Goal: Task Accomplishment & Management: Use online tool/utility

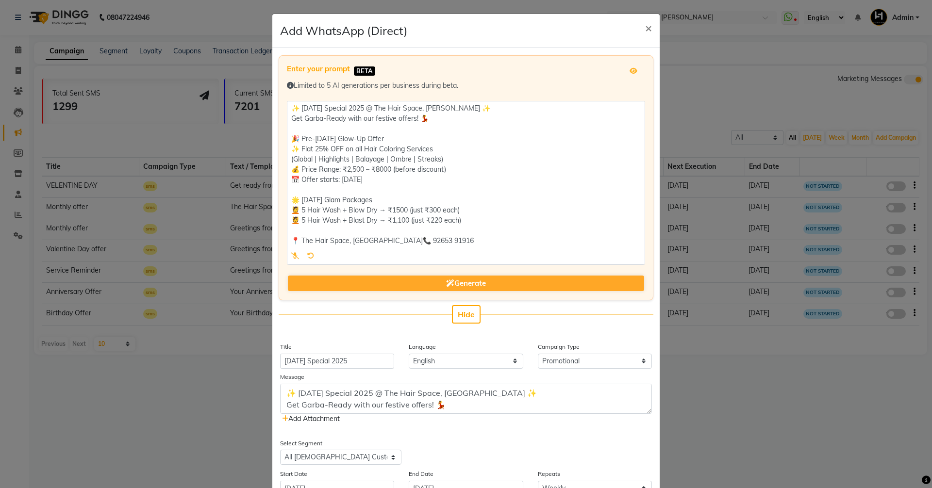
select select "3"
select select "30025"
select select "4"
select select "1"
select select "600"
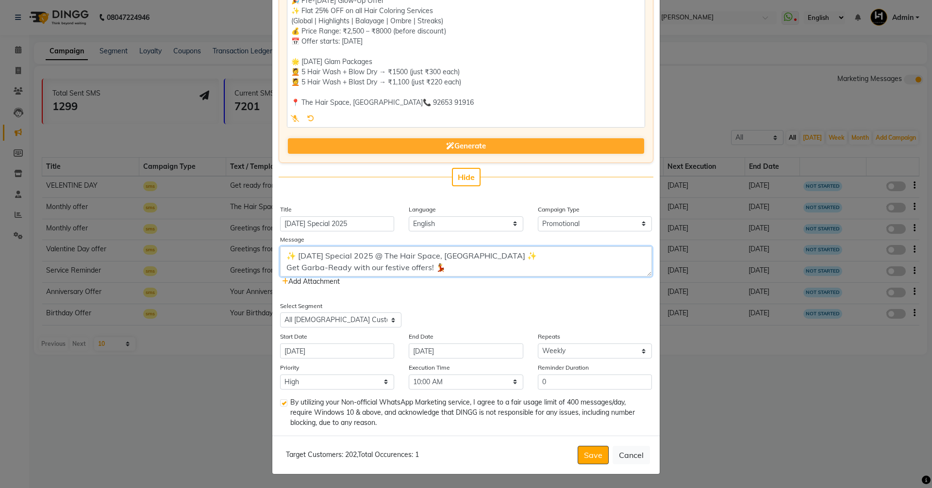
scroll to position [49, 0]
drag, startPoint x: 399, startPoint y: 264, endPoint x: 370, endPoint y: 260, distance: 29.9
click at [370, 260] on textarea "✨ [DATE] Special 2025 @ The Hair Space, [GEOGRAPHIC_DATA] ✨ Get Garba-Ready wit…" at bounding box center [466, 262] width 372 height 30
type textarea "✨ [DATE] Special 2025 @ The Hair Space, [GEOGRAPHIC_DATA] ✨ Get Garba-Ready wit…"
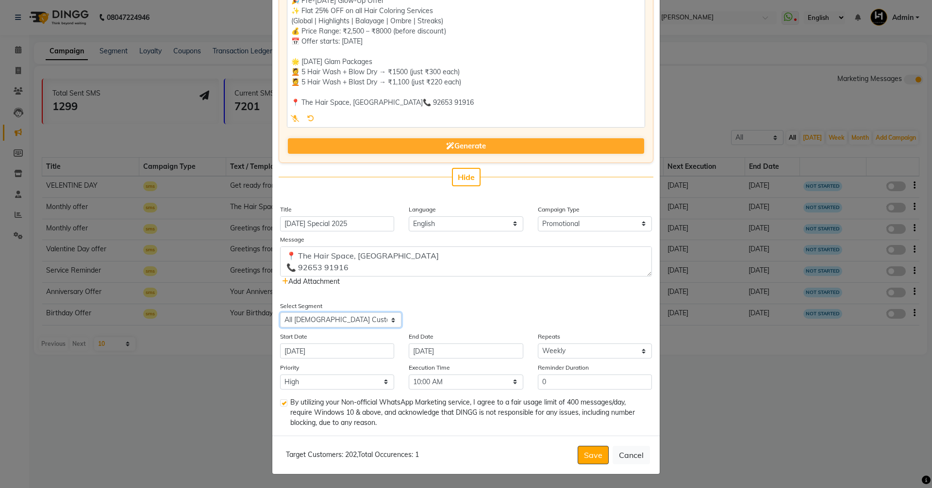
click at [369, 325] on select "Select All Customers All [DEMOGRAPHIC_DATA] Customer All [DEMOGRAPHIC_DATA] Cus…" at bounding box center [340, 320] width 121 height 15
click at [348, 319] on select "Select All Customers All [DEMOGRAPHIC_DATA] Customer All [DEMOGRAPHIC_DATA] Cus…" at bounding box center [340, 320] width 121 height 15
click at [280, 313] on select "Select All Customers All [DEMOGRAPHIC_DATA] Customer All [DEMOGRAPHIC_DATA] Cus…" at bounding box center [340, 320] width 121 height 15
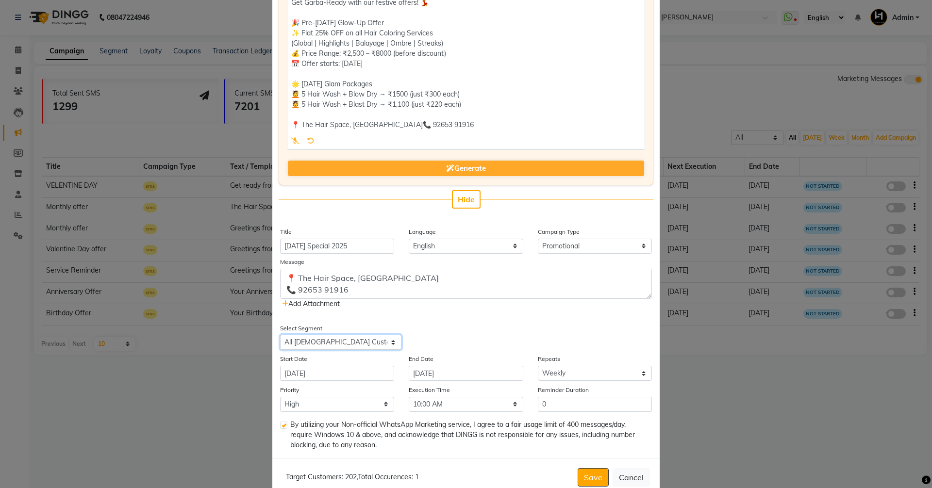
scroll to position [137, 0]
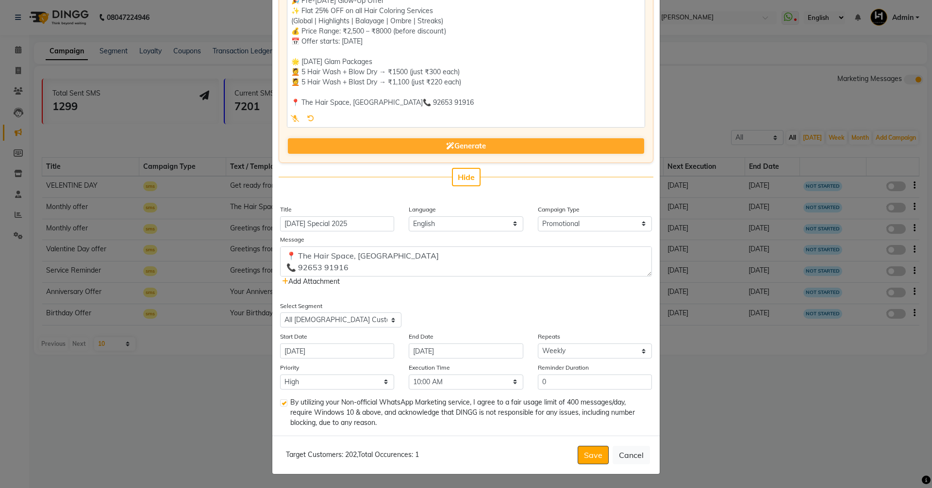
click at [308, 279] on span "Add Attachment" at bounding box center [311, 281] width 58 height 9
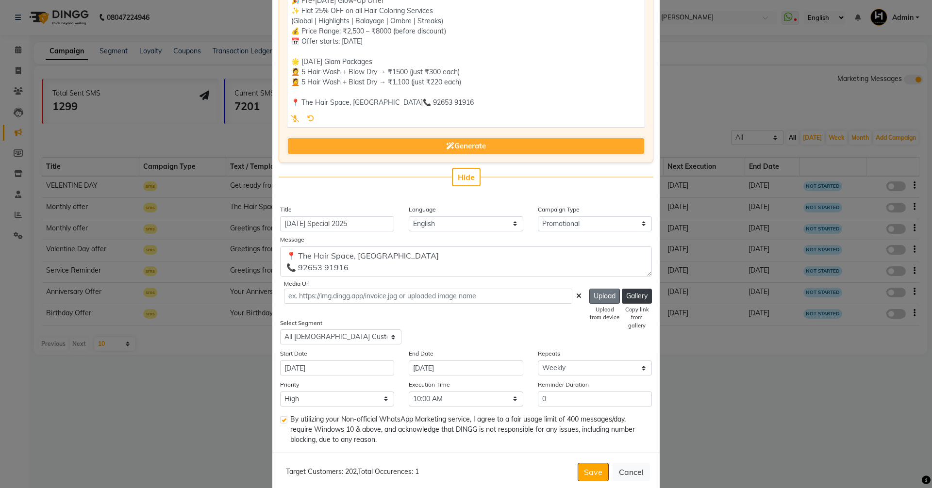
click at [600, 296] on button "Upload" at bounding box center [604, 296] width 31 height 15
click at [599, 297] on button "Upload" at bounding box center [604, 296] width 31 height 15
type input "[URL][DOMAIN_NAME]"
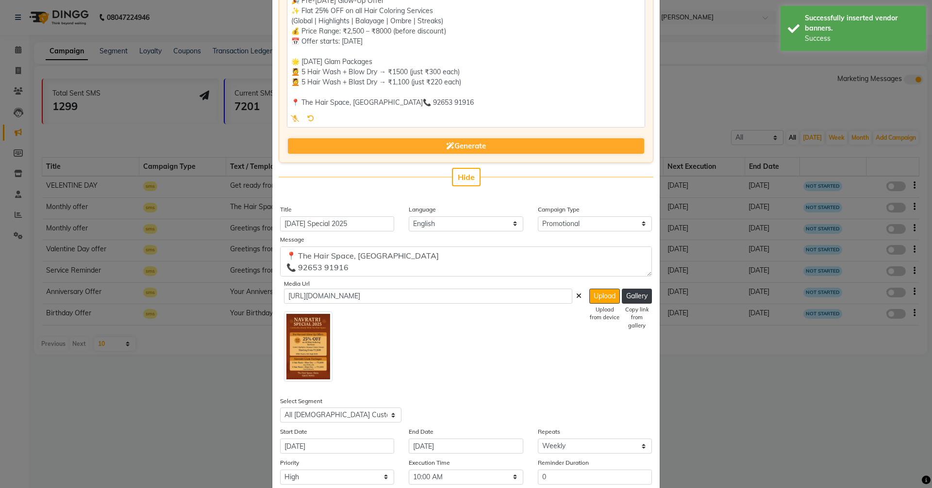
click at [313, 338] on img at bounding box center [308, 347] width 49 height 70
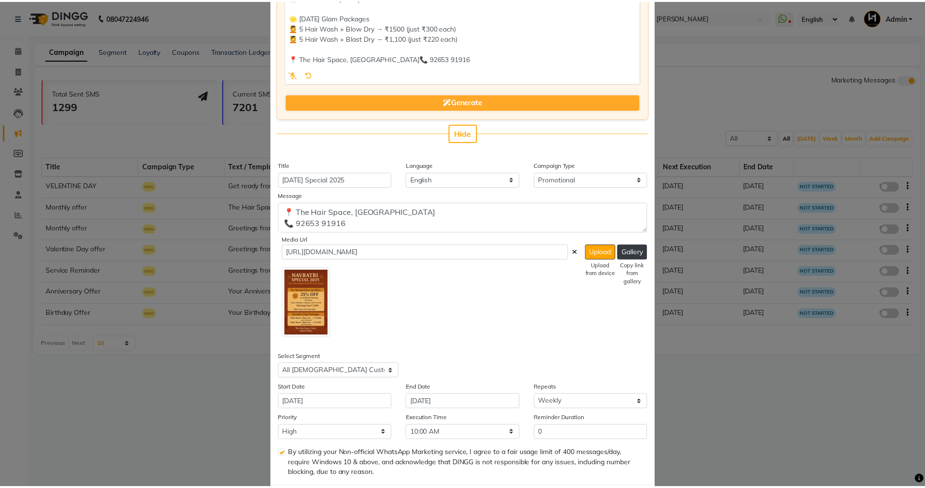
scroll to position [232, 0]
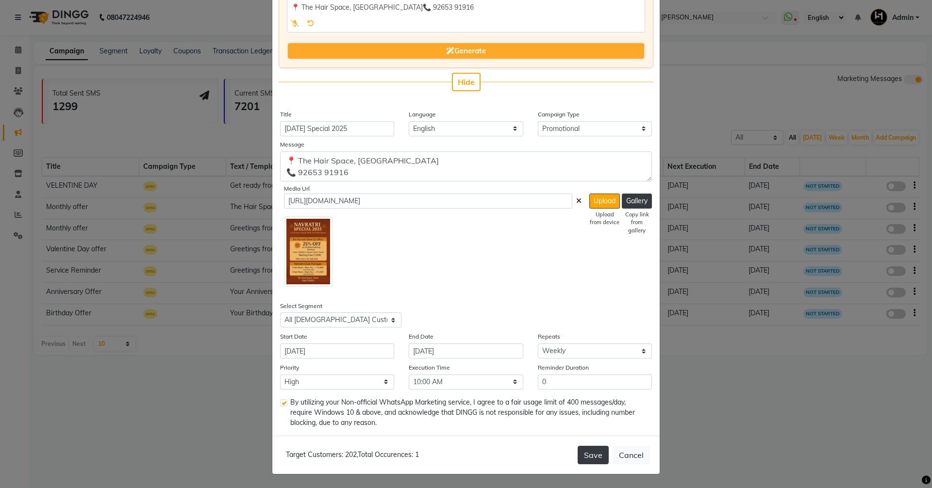
click at [582, 456] on button "Save" at bounding box center [593, 455] width 31 height 18
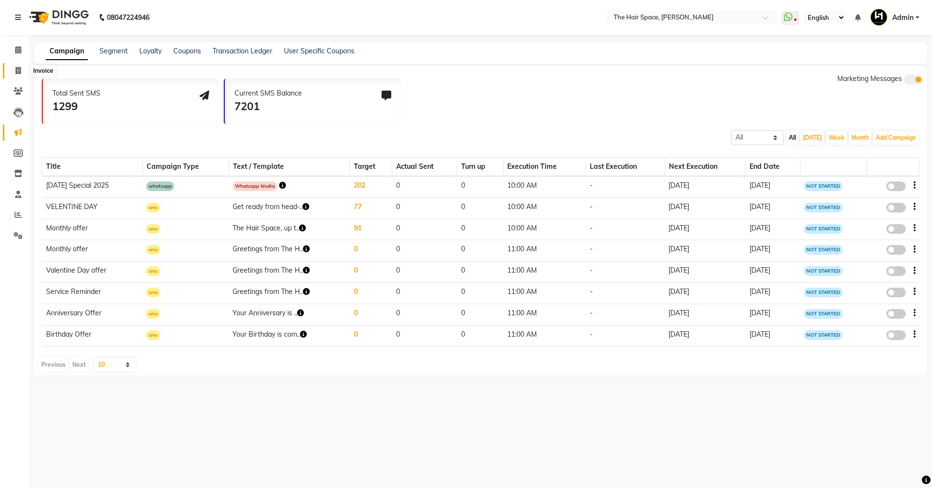
click at [11, 73] on span at bounding box center [18, 71] width 17 height 11
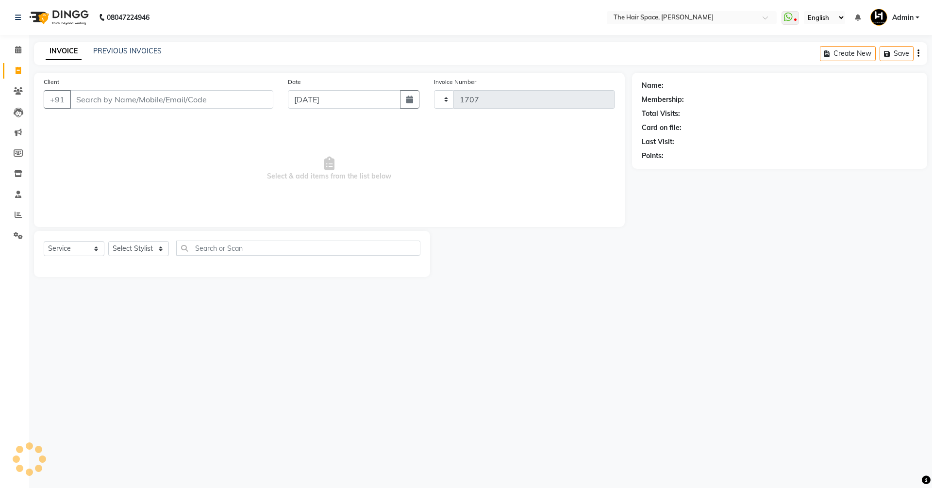
click at [13, 69] on span at bounding box center [18, 71] width 17 height 11
select select "service"
type input "1707"
select select "6663"
click at [18, 67] on icon at bounding box center [18, 70] width 5 height 7
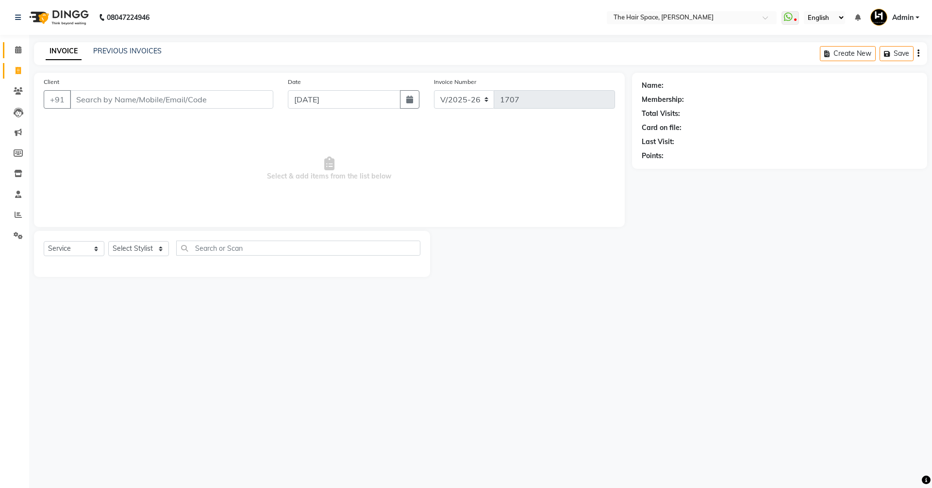
select select "6663"
select select "service"
click at [15, 43] on link "Calendar" at bounding box center [14, 50] width 23 height 16
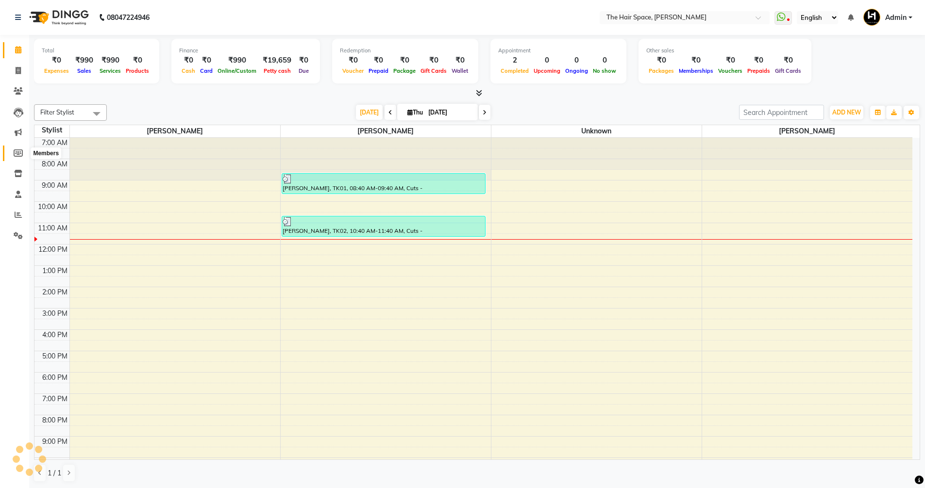
click at [17, 154] on icon at bounding box center [18, 152] width 9 height 7
select select
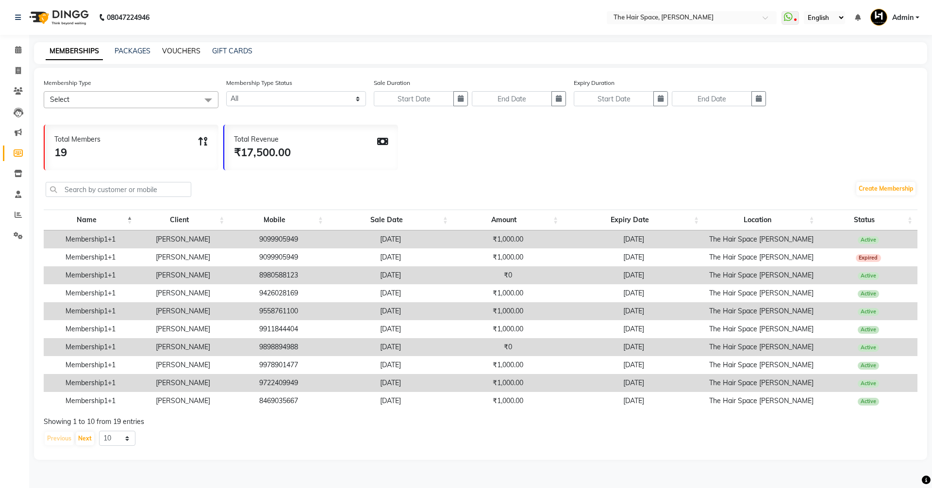
click at [178, 49] on link "VOUCHERS" at bounding box center [181, 51] width 38 height 9
select select
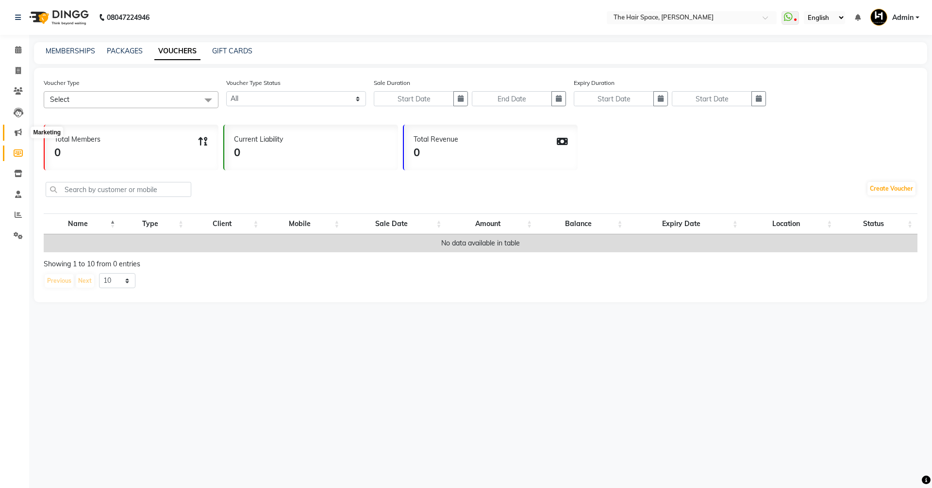
click at [19, 132] on icon at bounding box center [18, 132] width 7 height 7
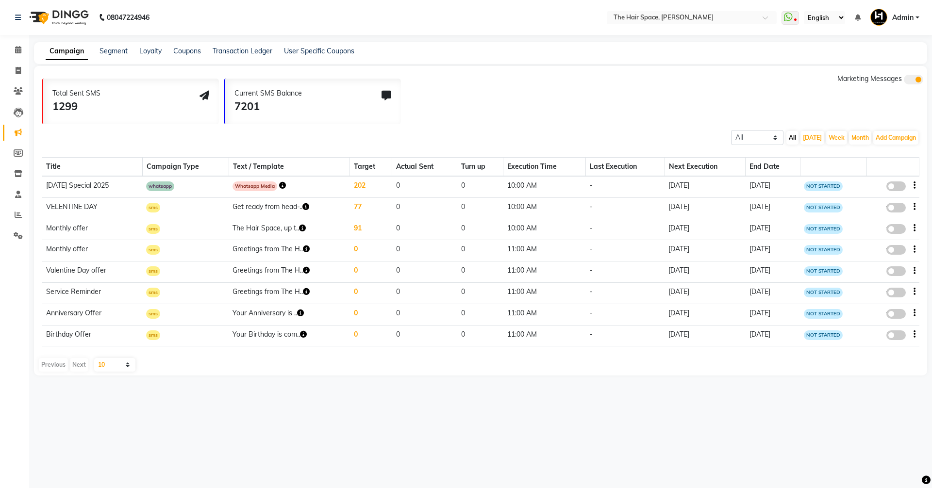
click at [141, 56] on div "Campaign Segment Loyalty Coupons Transaction Ledger User Specific Coupons" at bounding box center [480, 53] width 893 height 22
click at [142, 54] on link "Loyalty" at bounding box center [150, 51] width 22 height 9
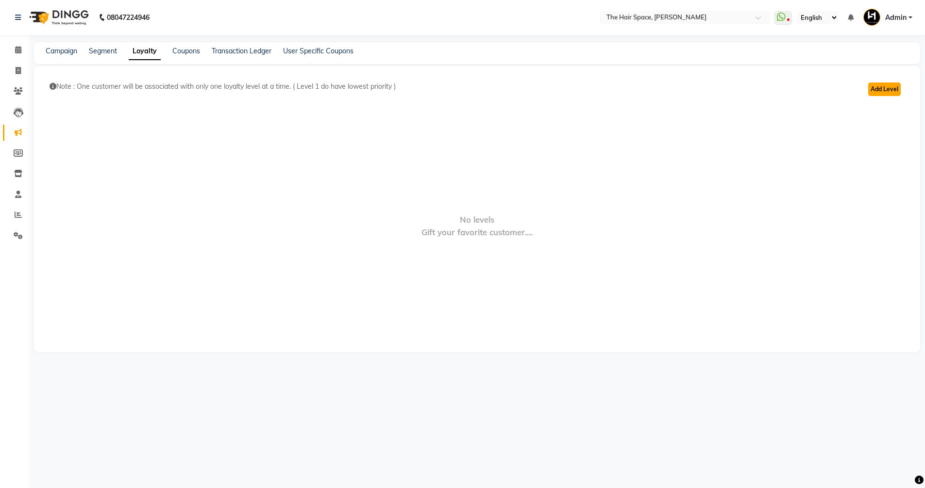
click at [870, 90] on button "Add Level" at bounding box center [884, 90] width 33 height 14
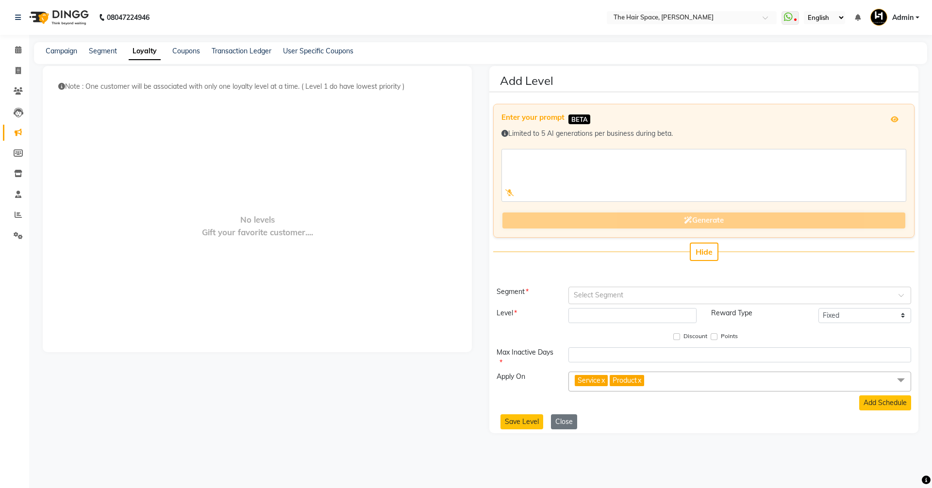
click at [696, 228] on div "Generate" at bounding box center [703, 220] width 404 height 17
click at [684, 223] on div "Generate" at bounding box center [703, 220] width 404 height 17
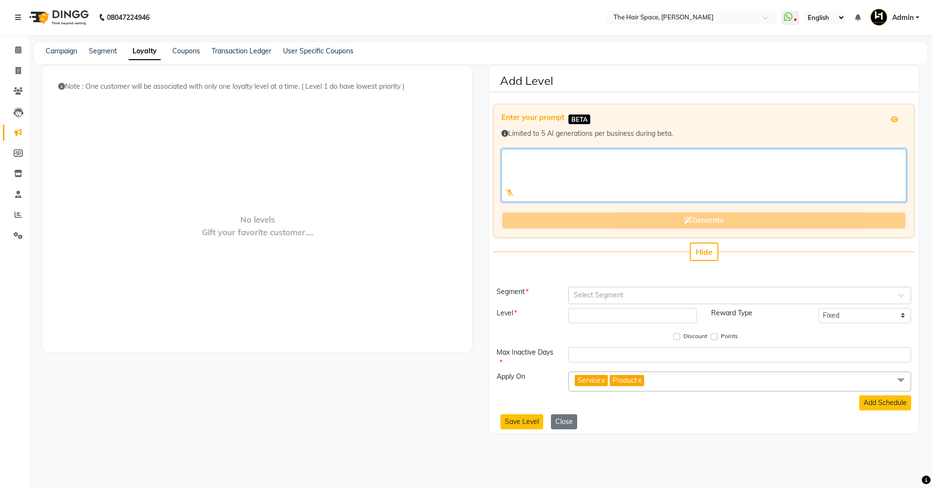
click at [535, 163] on textarea at bounding box center [703, 175] width 404 height 53
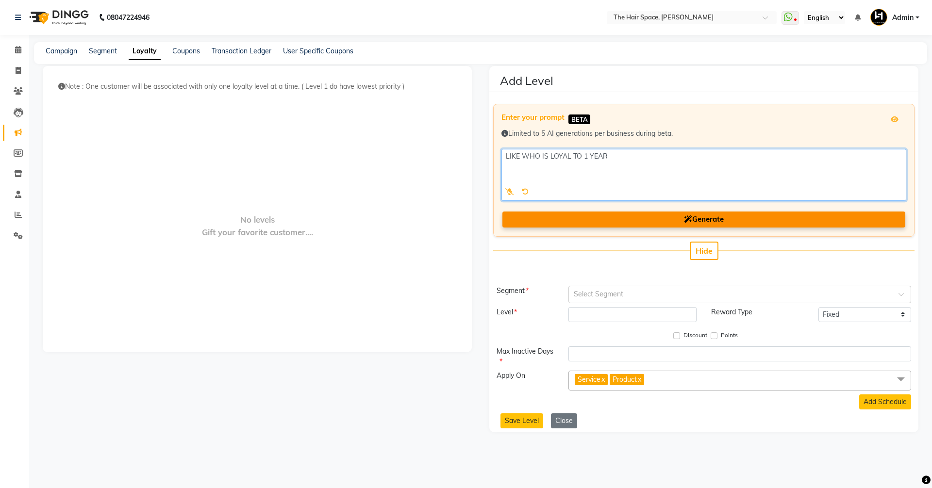
type textarea "LIKE WHO IS LOYAL TO 1 YEAR"
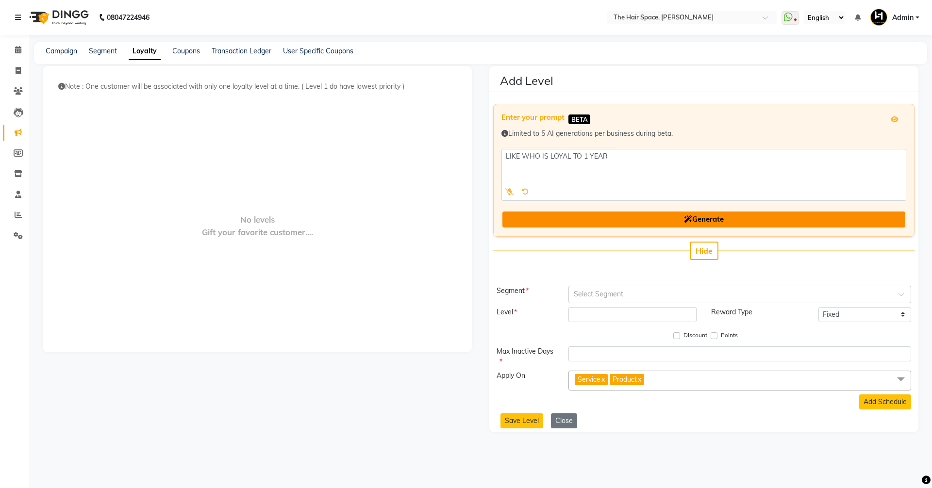
click at [671, 214] on button "Generate" at bounding box center [703, 220] width 402 height 16
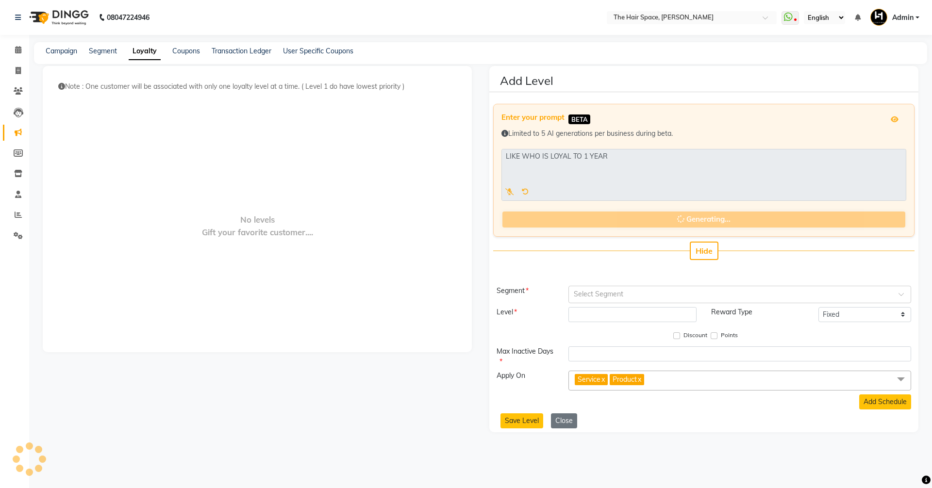
select select
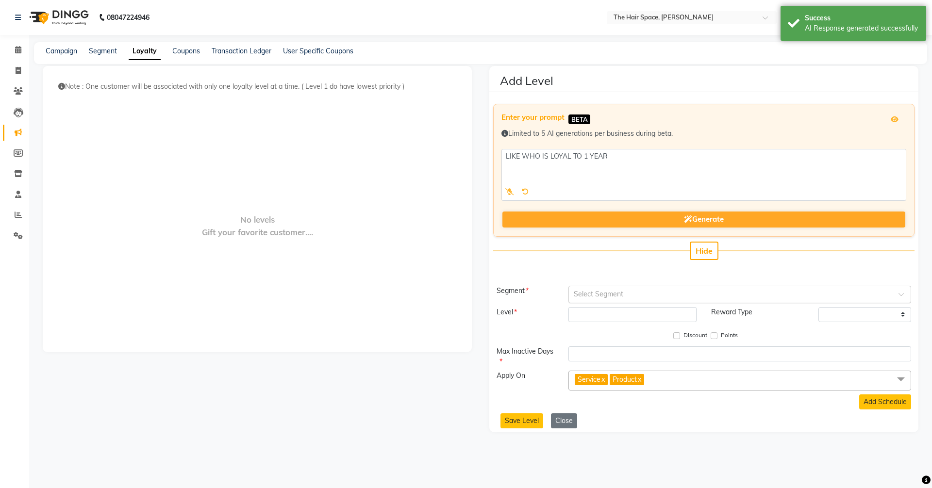
click at [601, 295] on input "text" at bounding box center [730, 294] width 313 height 10
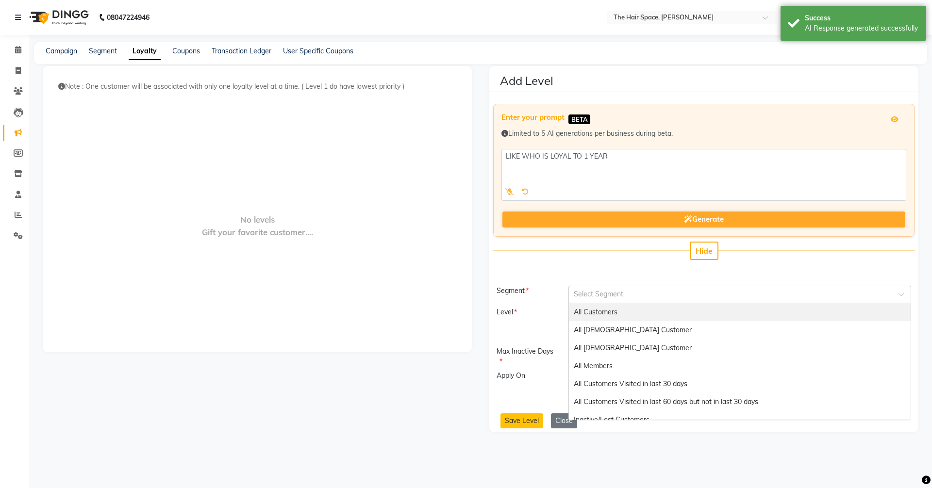
click at [534, 276] on app-prompt-generation-form-filling "Enter your prompt BETA Limited to 5 AI generations per business during beta. Ge…" at bounding box center [703, 191] width 421 height 174
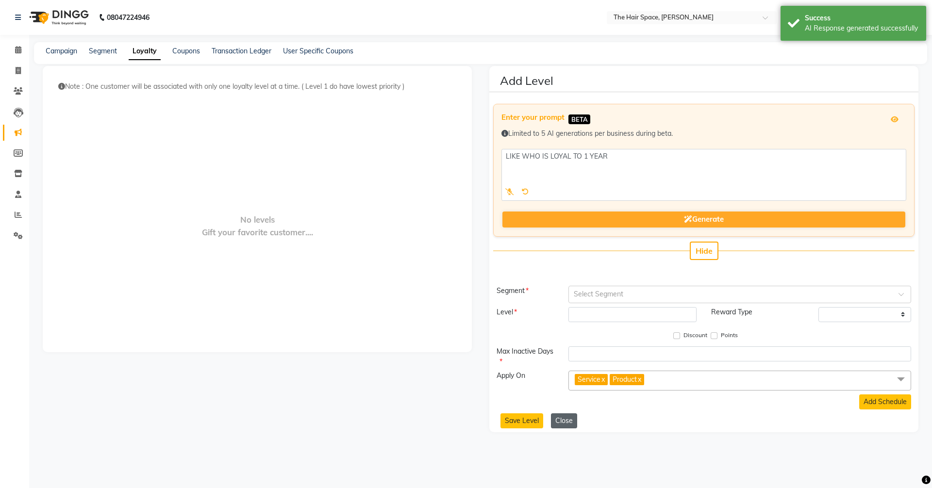
click at [557, 420] on button "Close" at bounding box center [564, 421] width 26 height 15
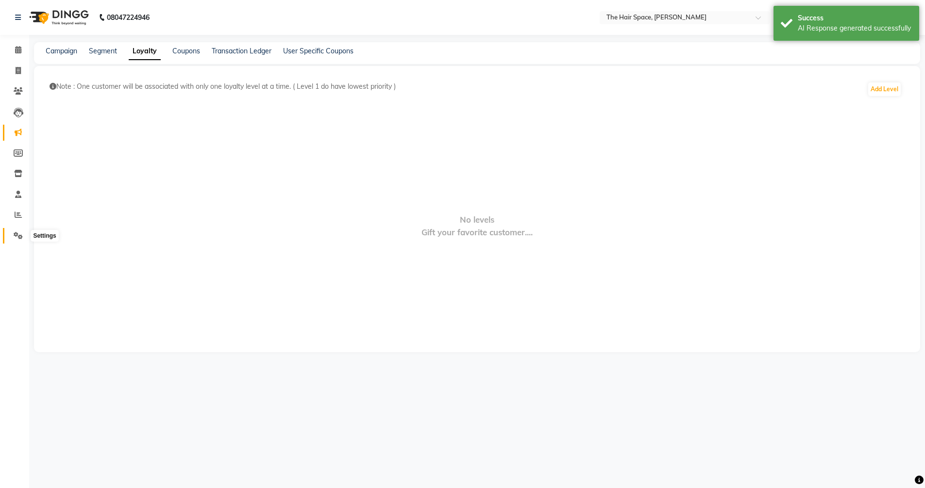
drag, startPoint x: 15, startPoint y: 237, endPoint x: 15, endPoint y: 224, distance: 13.1
click at [15, 237] on icon at bounding box center [18, 235] width 9 height 7
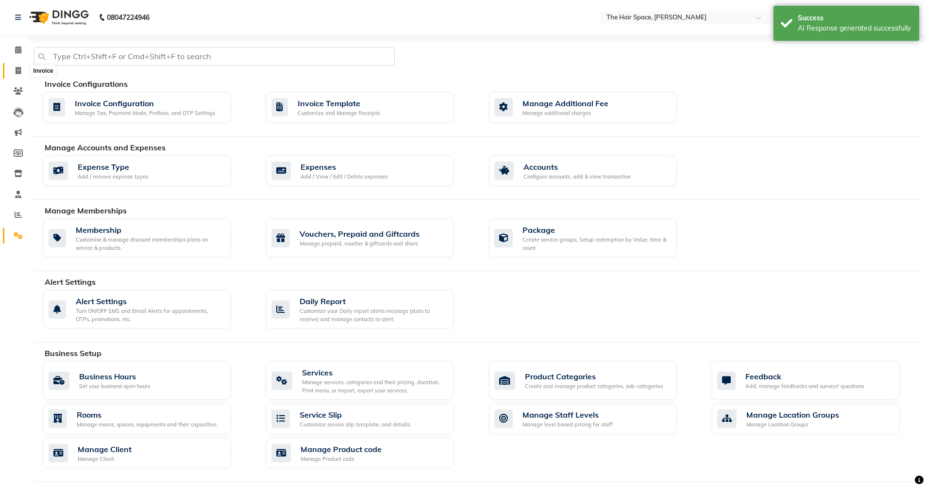
click at [13, 69] on span at bounding box center [18, 71] width 17 height 11
select select "6663"
select select "service"
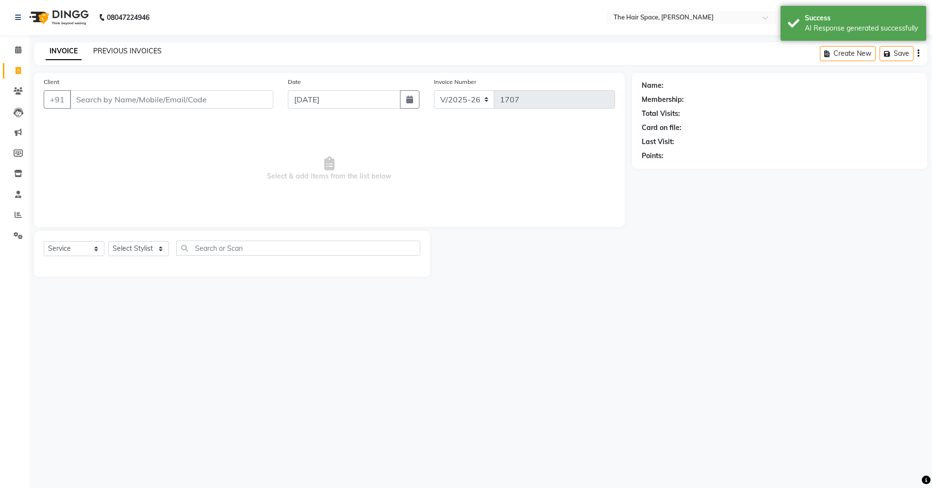
click at [108, 51] on link "PREVIOUS INVOICES" at bounding box center [127, 51] width 68 height 9
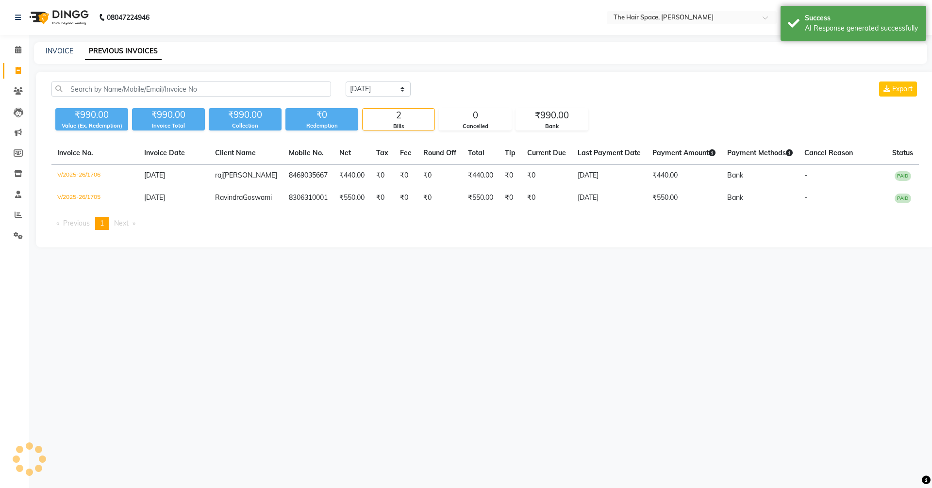
click at [64, 46] on div "INVOICE PREVIOUS INVOICES" at bounding box center [480, 53] width 893 height 22
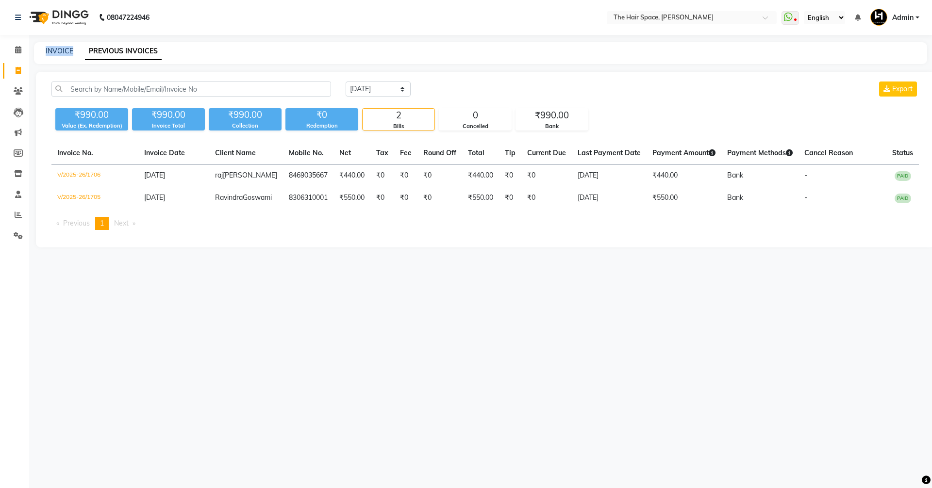
click at [64, 46] on div "INVOICE PREVIOUS INVOICES" at bounding box center [480, 53] width 893 height 22
click at [56, 47] on link "INVOICE" at bounding box center [60, 51] width 28 height 9
select select "service"
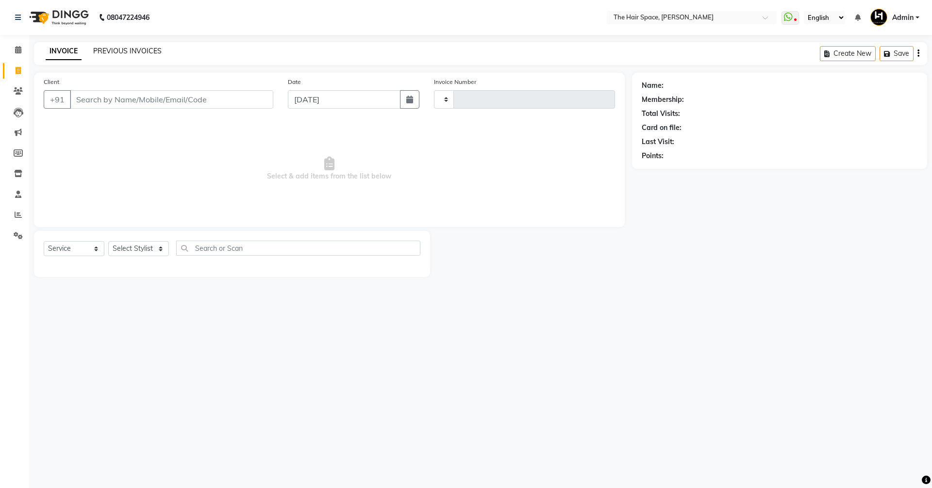
type input "1707"
select select "6663"
click at [108, 49] on link "PREVIOUS INVOICES" at bounding box center [127, 51] width 68 height 9
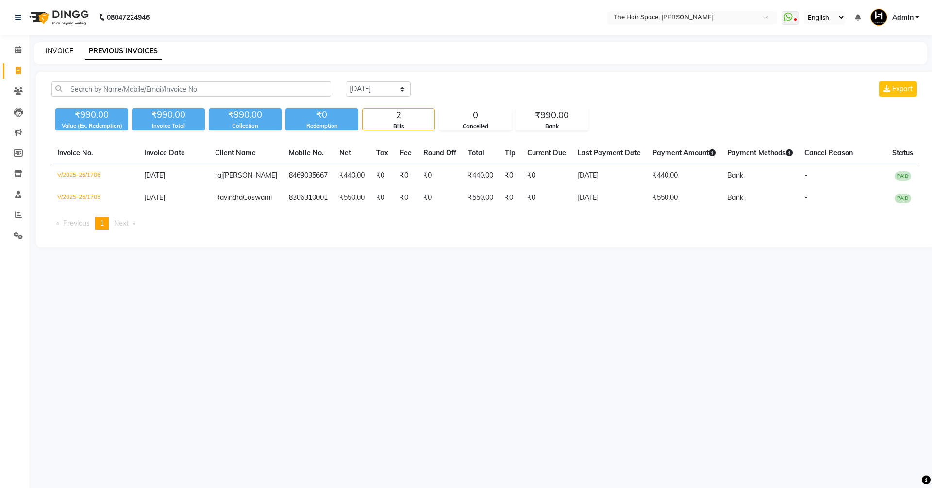
click at [70, 50] on link "INVOICE" at bounding box center [60, 51] width 28 height 9
select select "service"
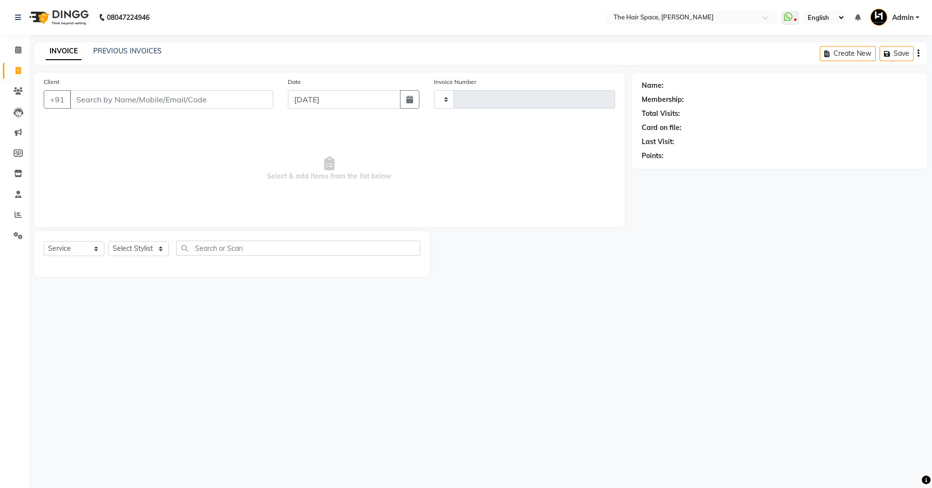
type input "1707"
select select "6663"
click at [23, 52] on span at bounding box center [18, 50] width 17 height 11
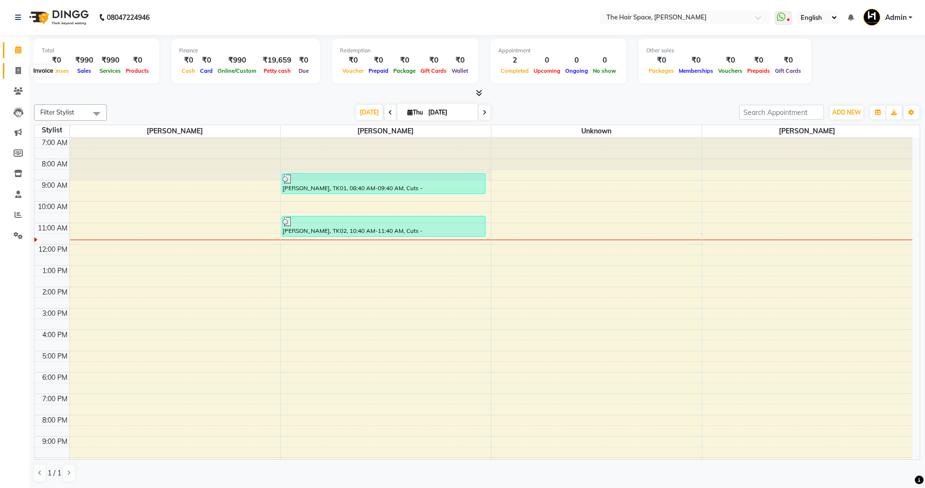
click at [20, 70] on icon at bounding box center [18, 70] width 5 height 7
select select "service"
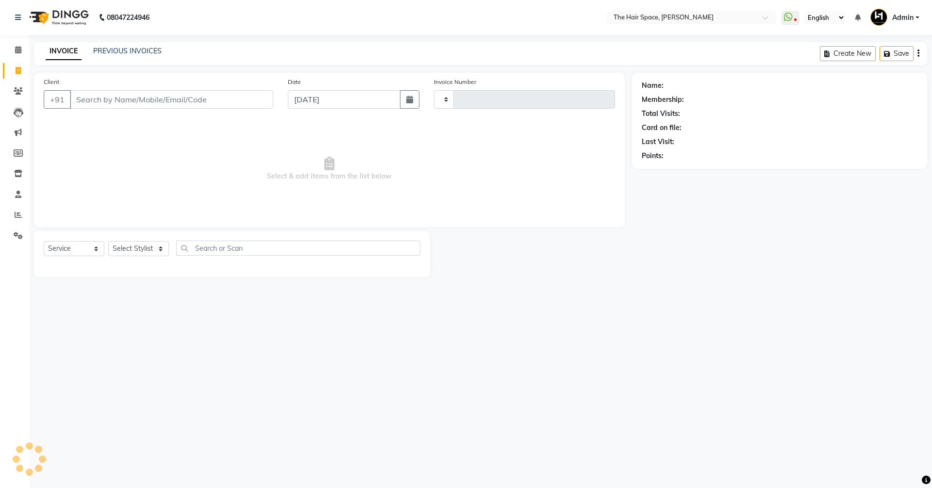
type input "1707"
select select "6663"
click at [0, 48] on li "Calendar" at bounding box center [14, 50] width 29 height 21
click at [15, 48] on icon at bounding box center [18, 49] width 6 height 7
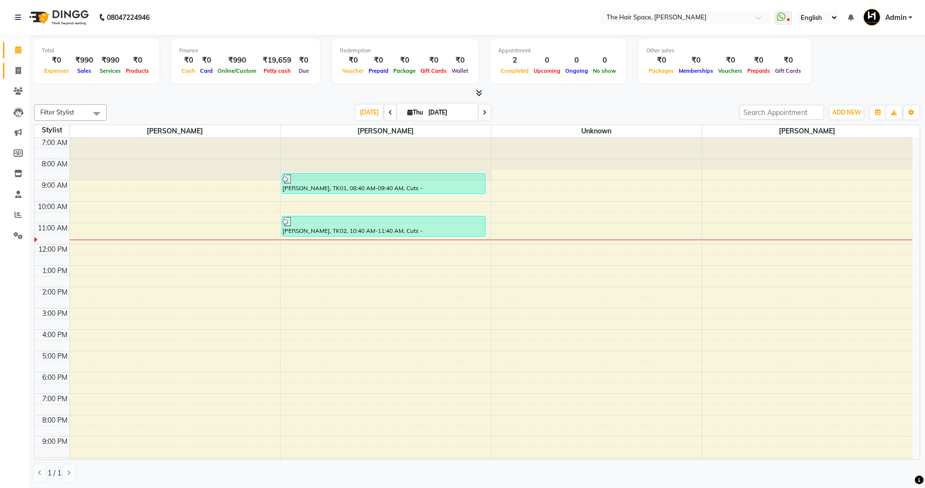
click at [16, 70] on icon at bounding box center [18, 70] width 5 height 7
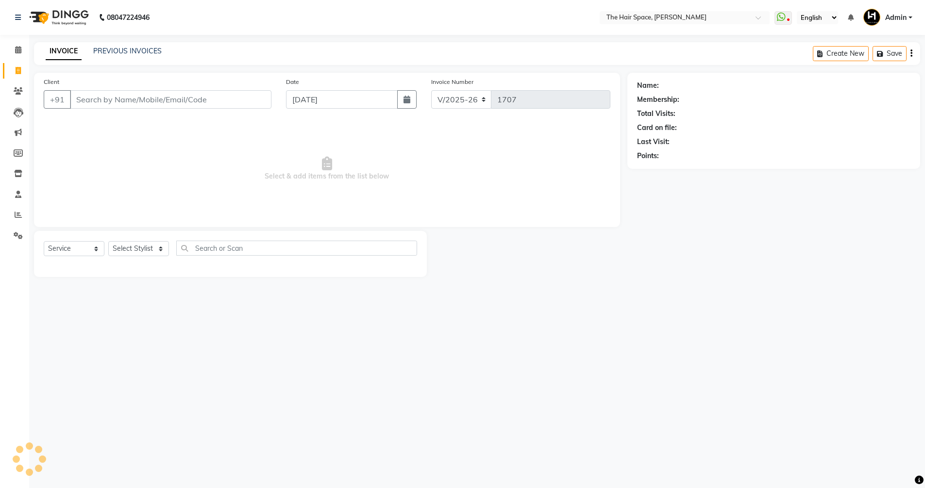
click at [17, 71] on icon at bounding box center [18, 70] width 5 height 7
select select "service"
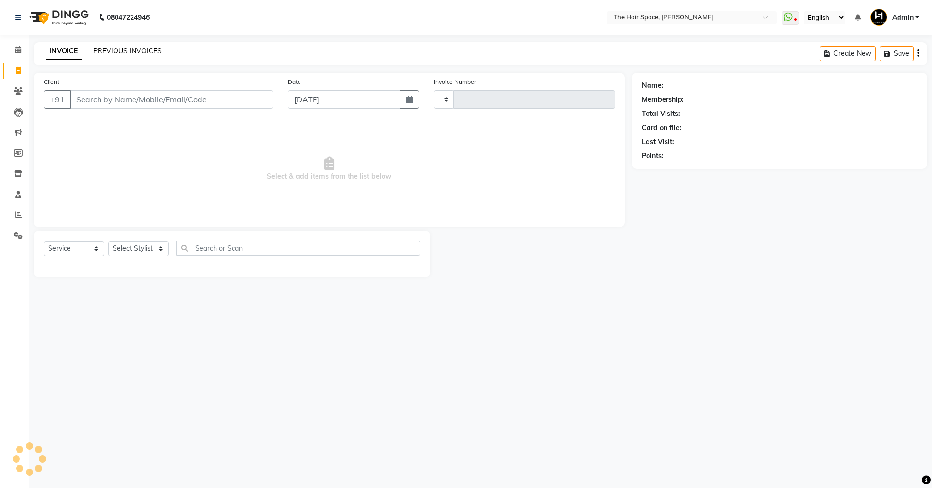
type input "1707"
select select "6663"
click at [104, 55] on link "PREVIOUS INVOICES" at bounding box center [127, 51] width 68 height 9
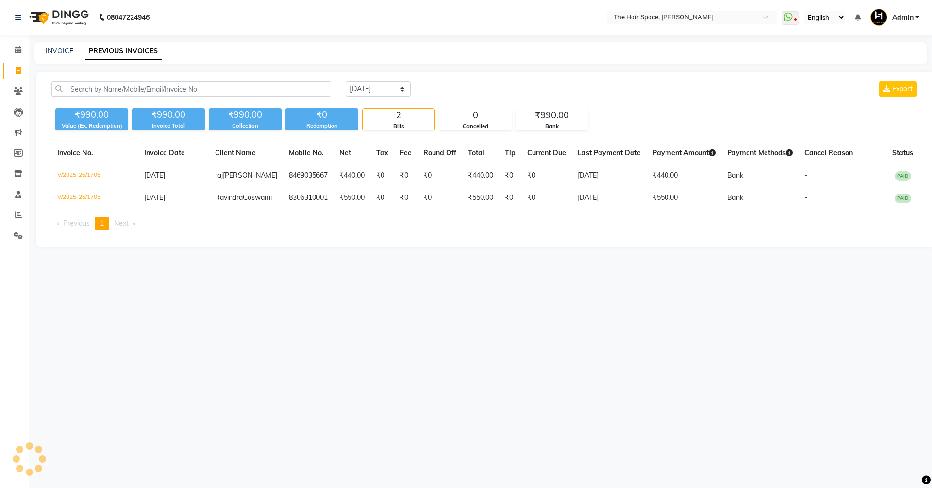
click at [105, 47] on link "PREVIOUS INVOICES" at bounding box center [123, 51] width 77 height 17
click at [57, 49] on link "INVOICE" at bounding box center [60, 51] width 28 height 9
select select "service"
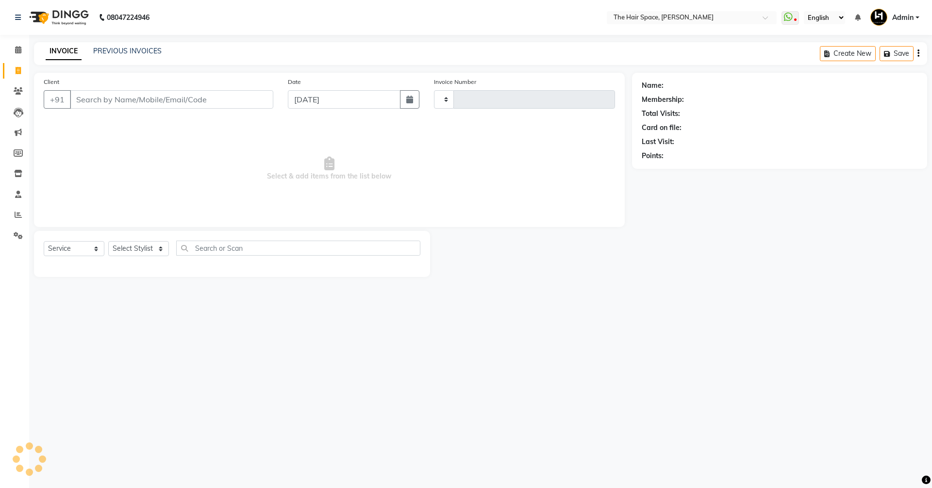
type input "1707"
select select "6663"
click at [145, 53] on link "PREVIOUS INVOICES" at bounding box center [127, 51] width 68 height 9
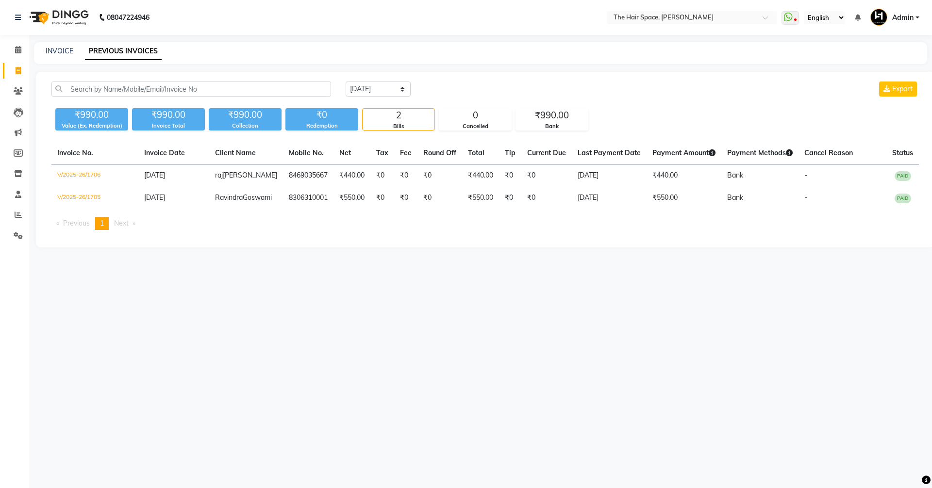
click at [145, 53] on link "PREVIOUS INVOICES" at bounding box center [123, 51] width 77 height 17
click at [59, 48] on link "INVOICE" at bounding box center [60, 51] width 28 height 9
select select "service"
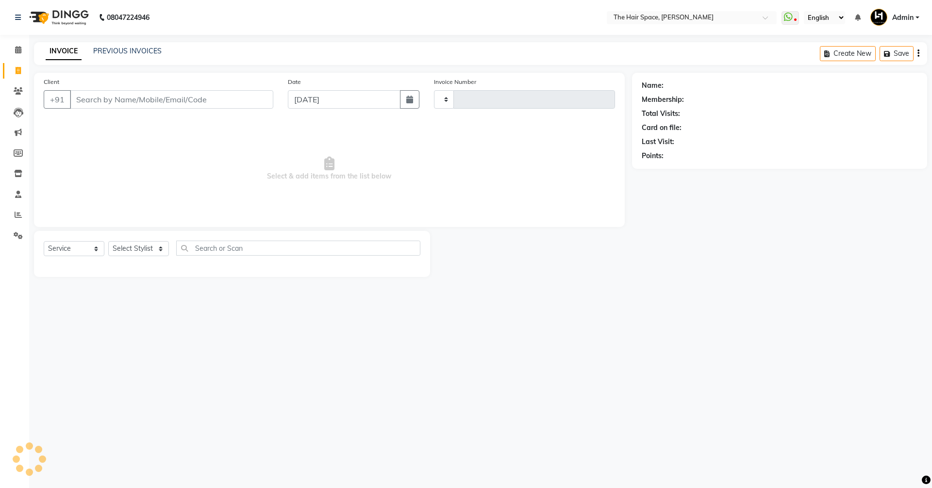
type input "1707"
select select "6663"
click at [16, 57] on link "Calendar" at bounding box center [14, 50] width 23 height 16
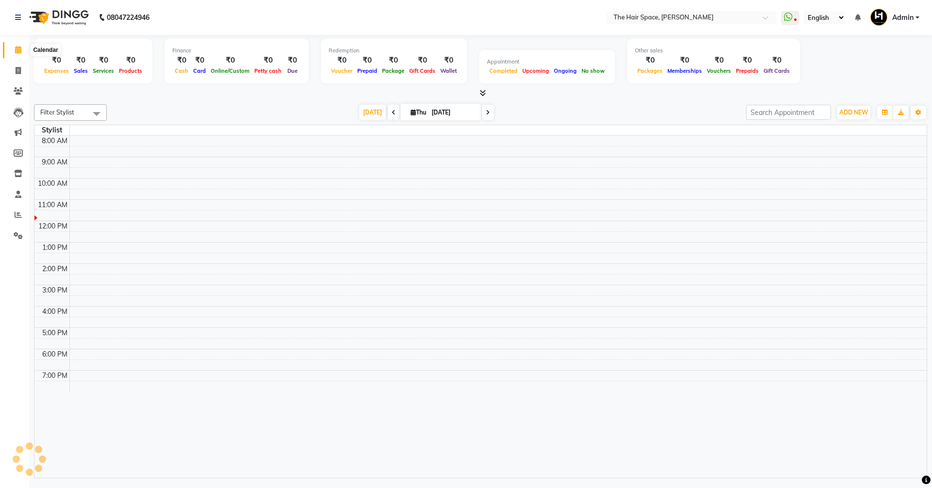
click at [17, 52] on icon at bounding box center [18, 49] width 6 height 7
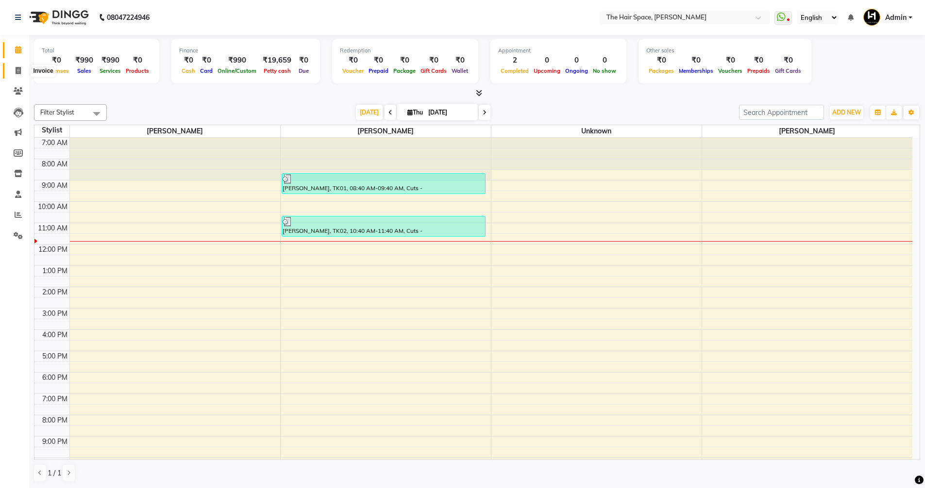
click at [17, 71] on icon at bounding box center [18, 70] width 5 height 7
select select "service"
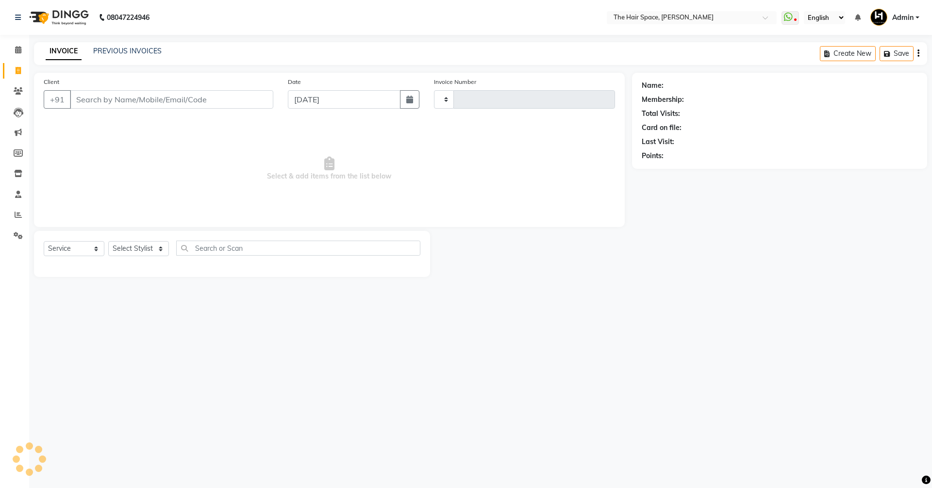
type input "1707"
select select "6663"
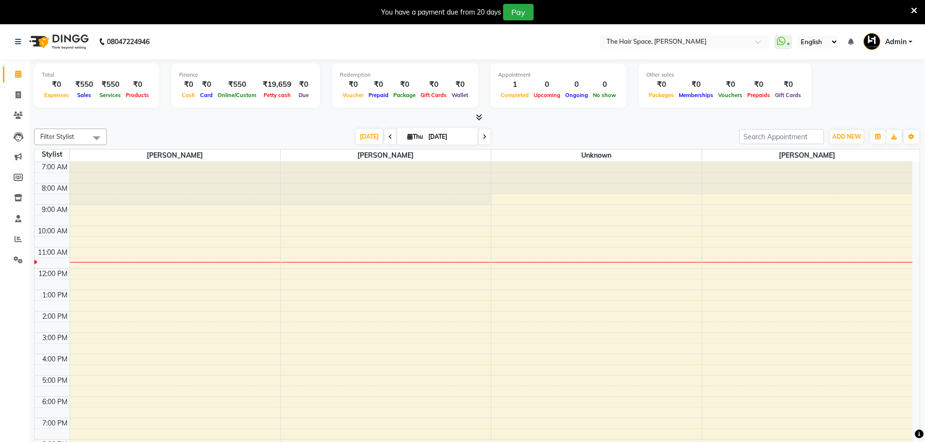
click at [910, 11] on div "You have a payment due from 20 days Pay" at bounding box center [457, 12] width 907 height 17
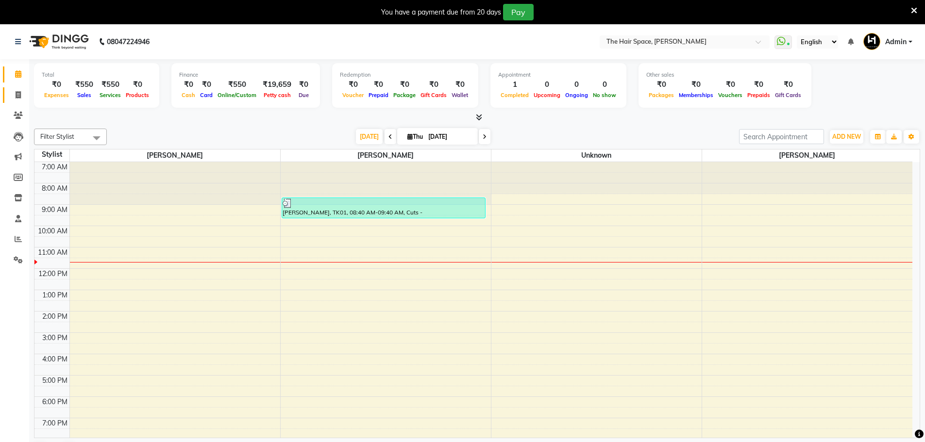
click at [14, 97] on span at bounding box center [18, 95] width 17 height 11
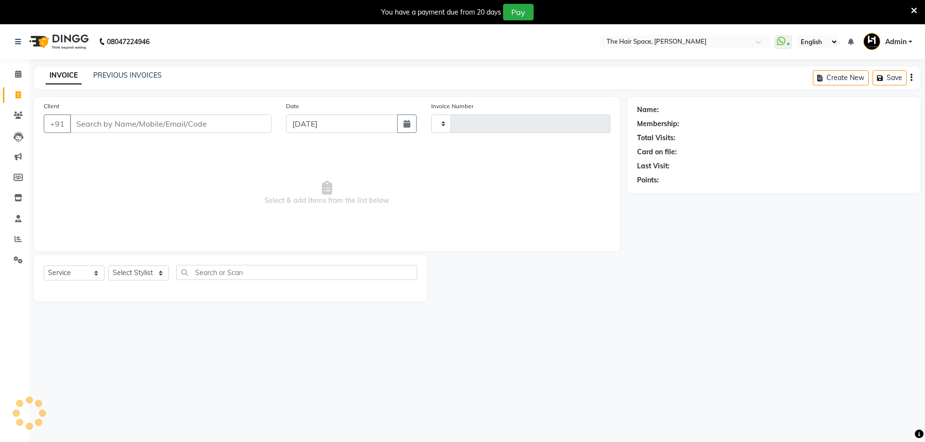
click at [18, 92] on icon at bounding box center [18, 94] width 5 height 7
click at [18, 91] on icon at bounding box center [18, 94] width 5 height 7
select select "service"
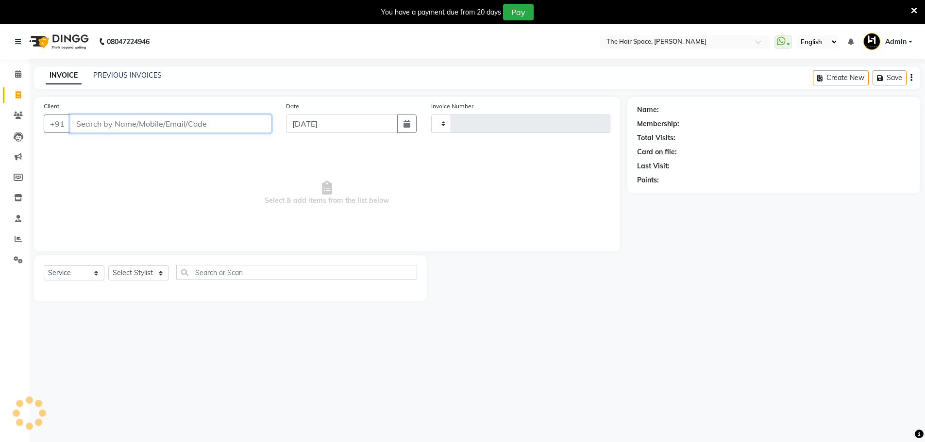
click at [131, 128] on input "Client" at bounding box center [170, 124] width 201 height 18
type input "1706"
select select "6663"
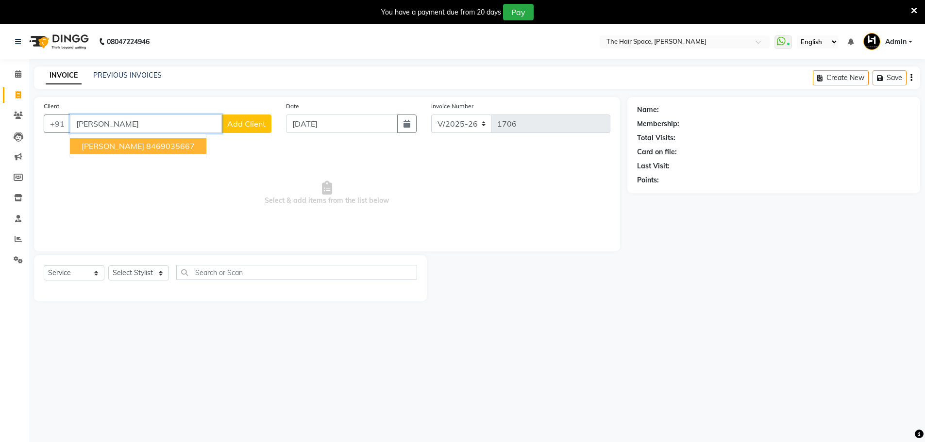
click at [110, 141] on button "[PERSON_NAME] 8469035667" at bounding box center [138, 146] width 136 height 16
type input "8469035667"
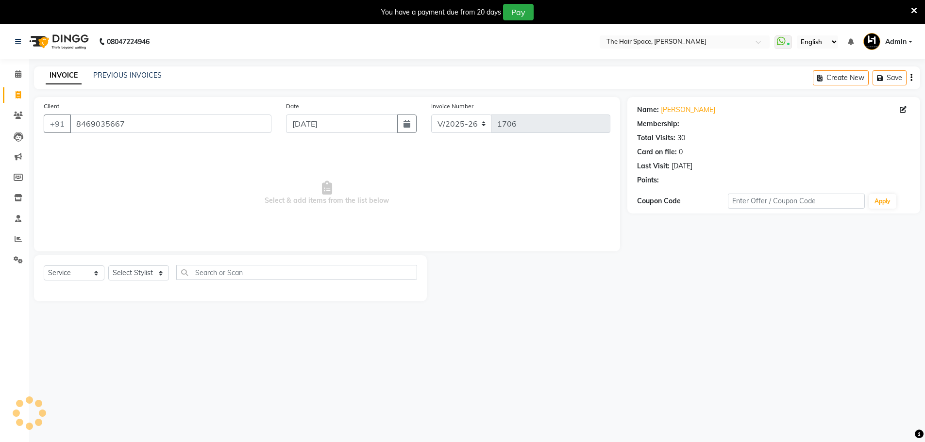
select select "1: Object"
click at [133, 274] on select "Select Stylist [PERSON_NAME] Nai [PERSON_NAME] [PERSON_NAME] Unknown" at bounding box center [138, 272] width 61 height 15
select select "51969"
click at [108, 265] on select "Select Stylist [PERSON_NAME] Nai [PERSON_NAME] [PERSON_NAME] Unknown" at bounding box center [138, 272] width 61 height 15
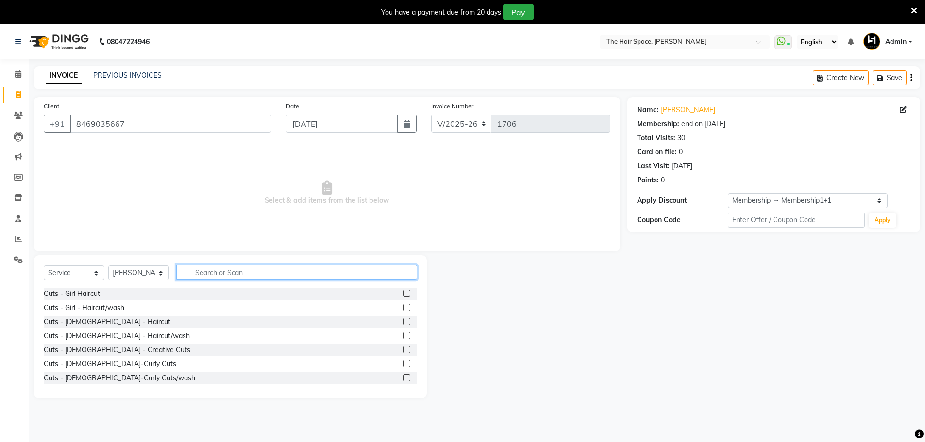
click at [224, 274] on input "text" at bounding box center [296, 272] width 241 height 15
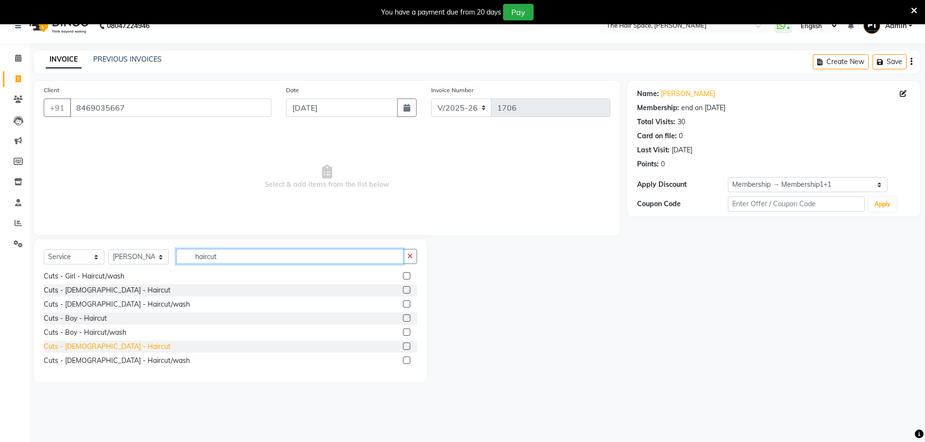
scroll to position [24, 0]
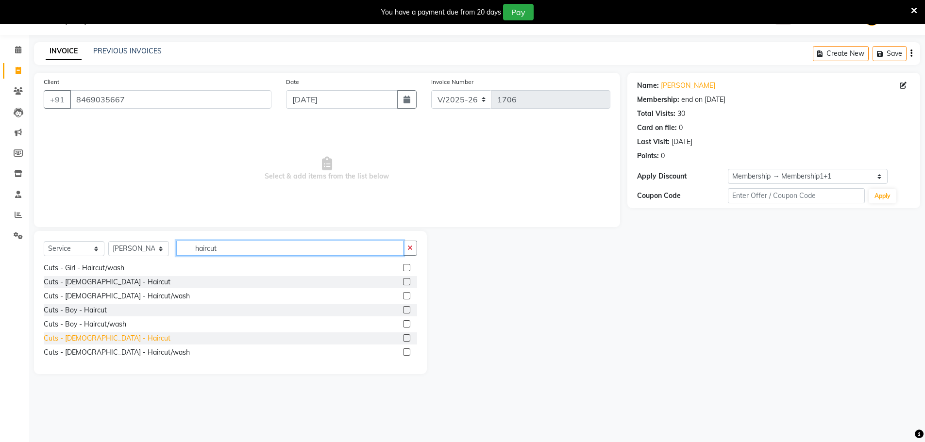
type input "haircut"
click at [88, 343] on div "Cuts - [DEMOGRAPHIC_DATA] - Haircut" at bounding box center [107, 338] width 127 height 10
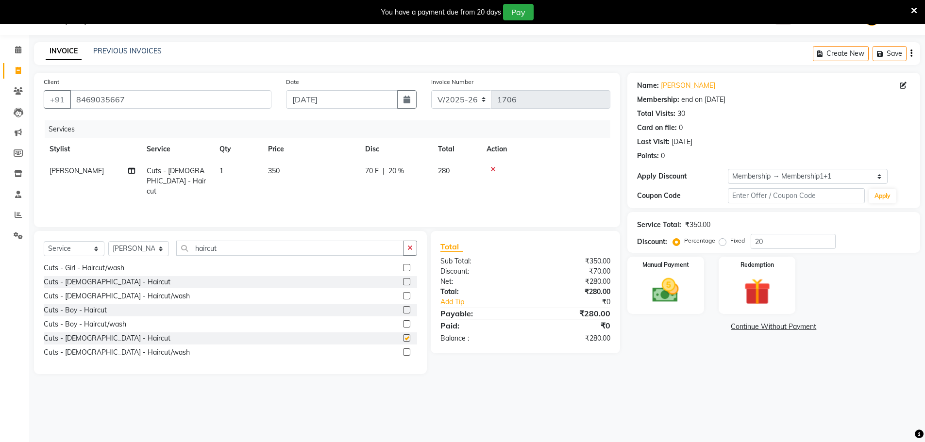
checkbox input "false"
drag, startPoint x: 221, startPoint y: 243, endPoint x: 107, endPoint y: 244, distance: 114.5
click at [134, 244] on div "Select Service Product Membership Package Voucher Prepaid Gift Card Select Styl…" at bounding box center [230, 252] width 373 height 23
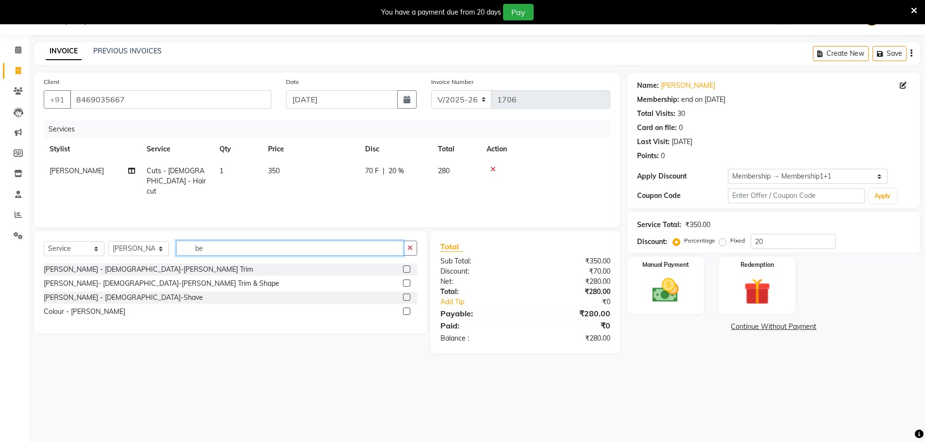
scroll to position [0, 0]
type input "[PERSON_NAME]"
click at [111, 279] on div "[PERSON_NAME]- [DEMOGRAPHIC_DATA]-[PERSON_NAME] Trim & Shape" at bounding box center [161, 284] width 235 height 10
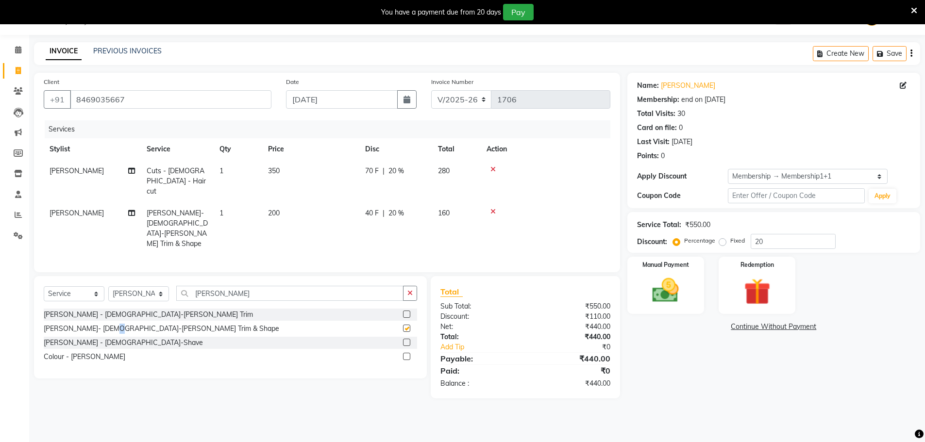
checkbox input "false"
click at [407, 286] on button "button" at bounding box center [410, 293] width 14 height 15
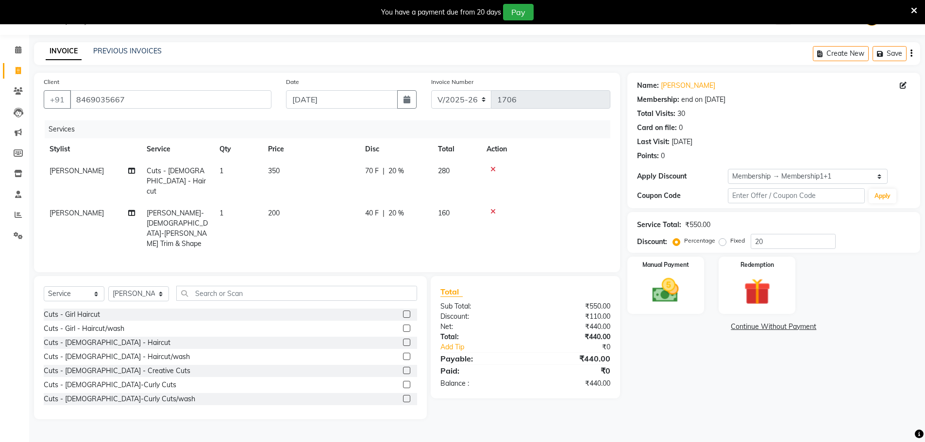
drag, startPoint x: 653, startPoint y: 285, endPoint x: 682, endPoint y: 315, distance: 41.9
click at [653, 286] on img at bounding box center [665, 290] width 43 height 31
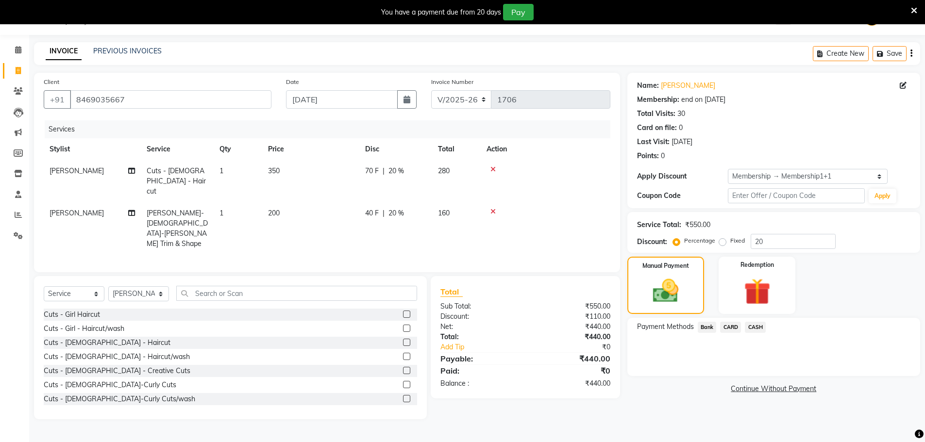
click at [705, 328] on span "Bank" at bounding box center [706, 327] width 19 height 11
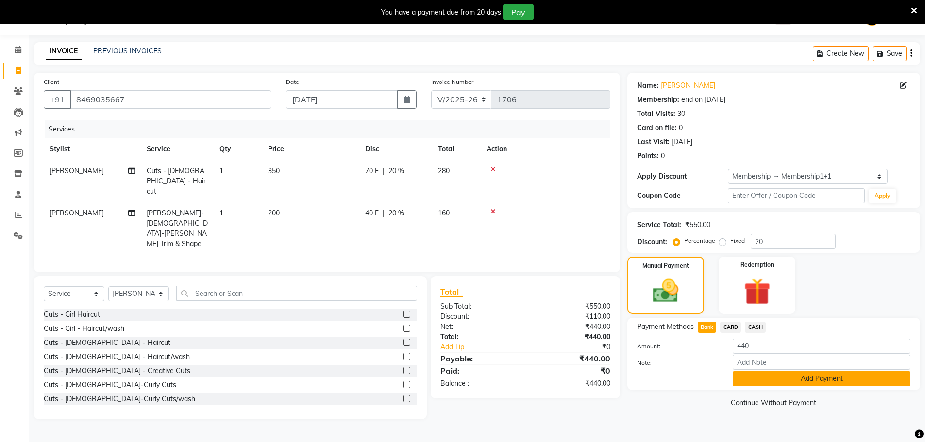
click at [775, 374] on button "Add Payment" at bounding box center [821, 378] width 178 height 15
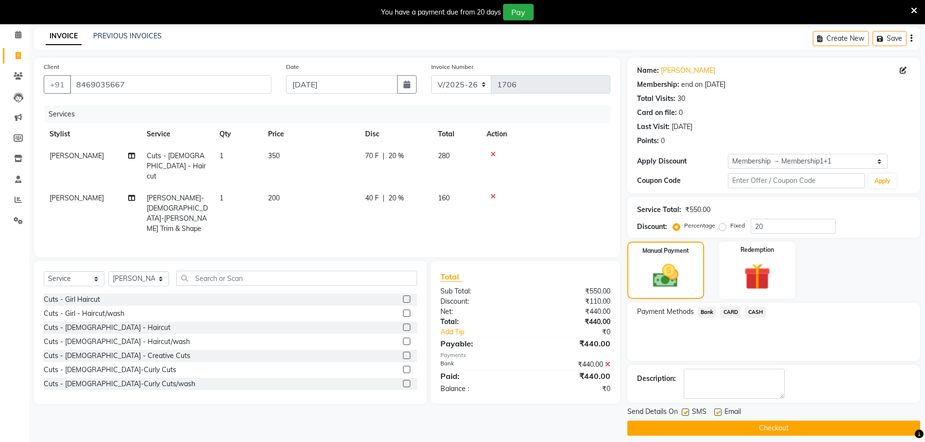
scroll to position [48, 0]
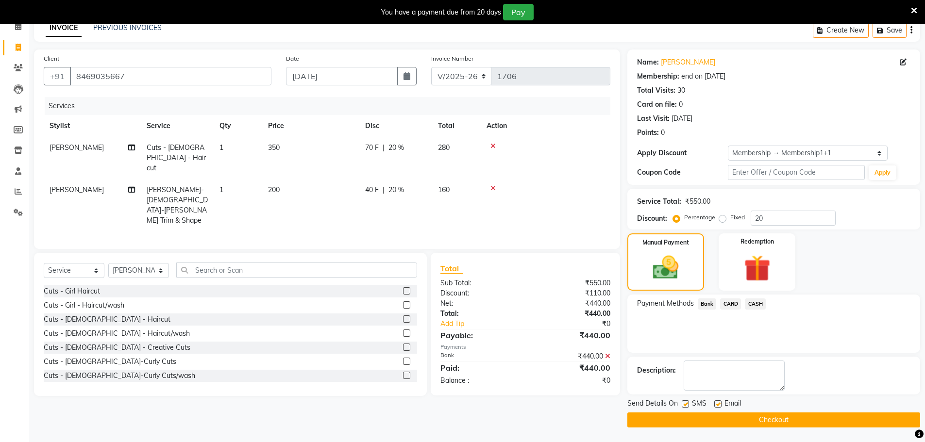
click at [722, 401] on div "Email" at bounding box center [731, 404] width 34 height 12
click at [714, 404] on label at bounding box center [717, 403] width 7 height 7
click at [714, 404] on input "checkbox" at bounding box center [717, 404] width 6 height 6
checkbox input "false"
click at [684, 405] on label at bounding box center [684, 403] width 7 height 7
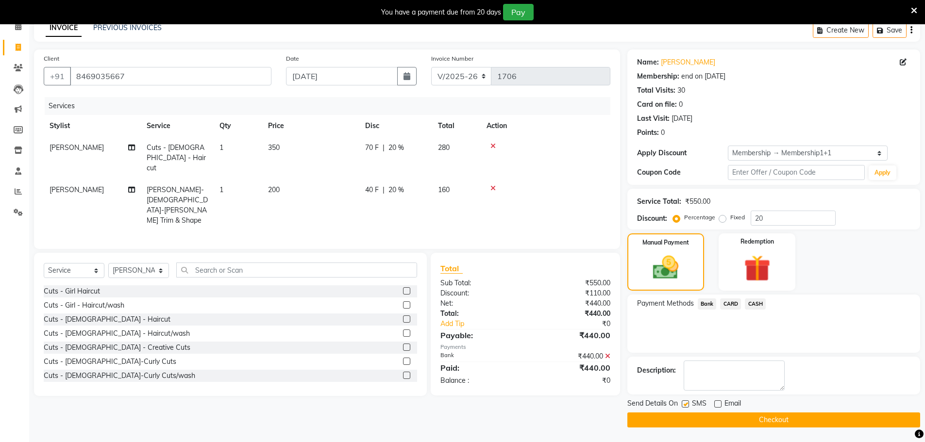
click at [684, 405] on input "checkbox" at bounding box center [684, 404] width 6 height 6
click at [685, 406] on label at bounding box center [684, 403] width 7 height 7
click at [685, 406] on input "checkbox" at bounding box center [684, 404] width 6 height 6
checkbox input "true"
click at [702, 415] on button "Checkout" at bounding box center [773, 420] width 293 height 15
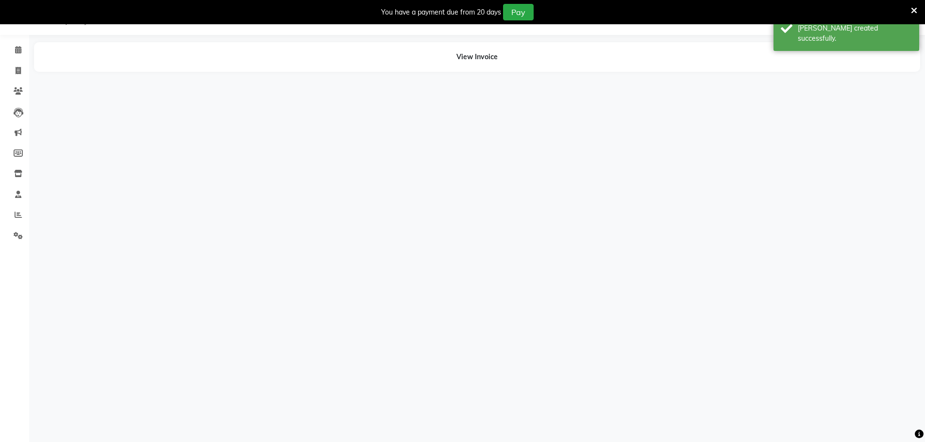
scroll to position [24, 0]
